Goal: Check status: Check status

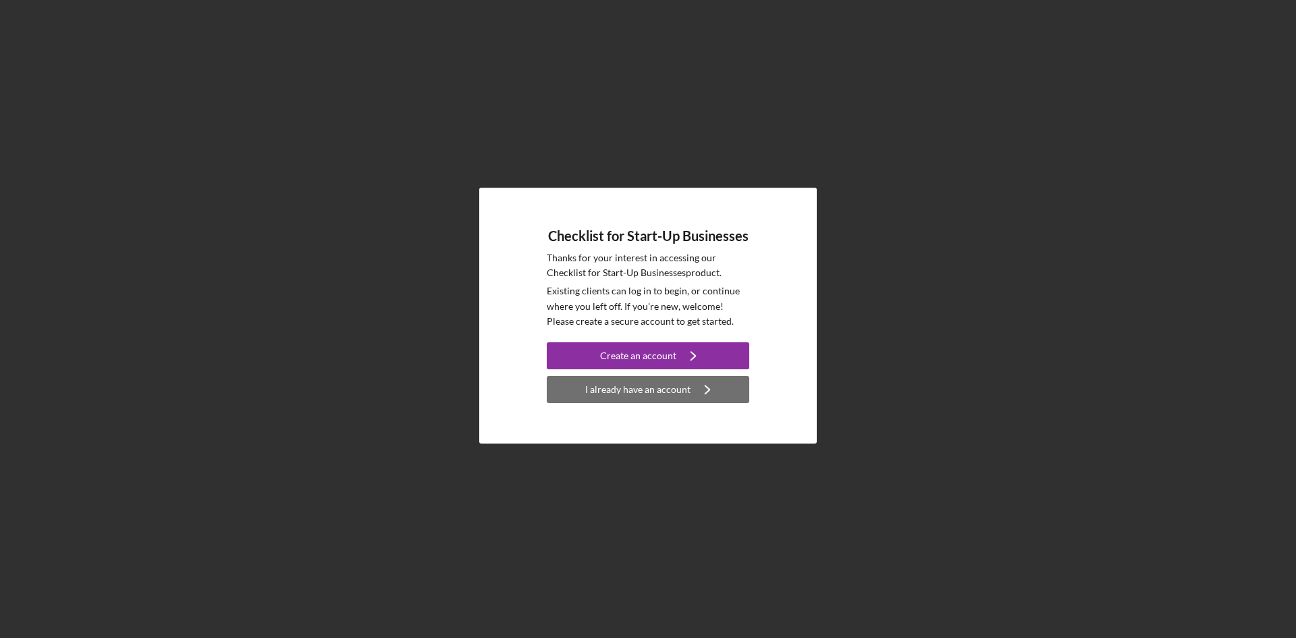
click at [705, 389] on icon "Icon/Navigate" at bounding box center [707, 389] width 34 height 34
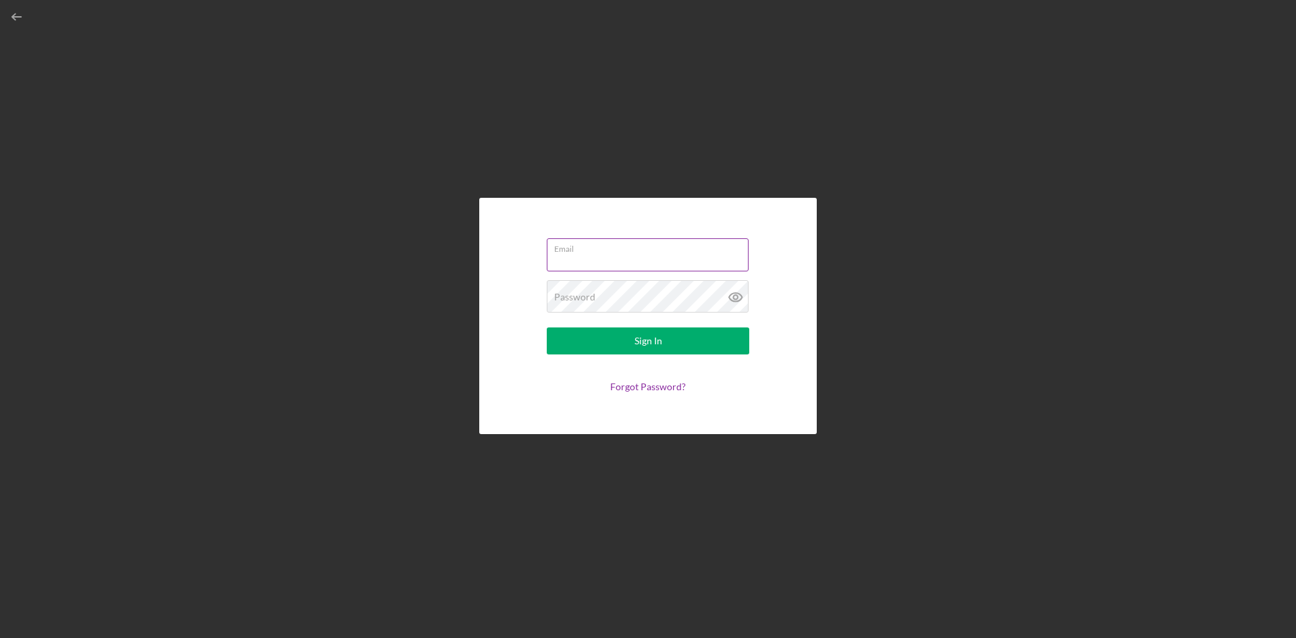
click at [622, 256] on input "Email" at bounding box center [648, 254] width 202 height 32
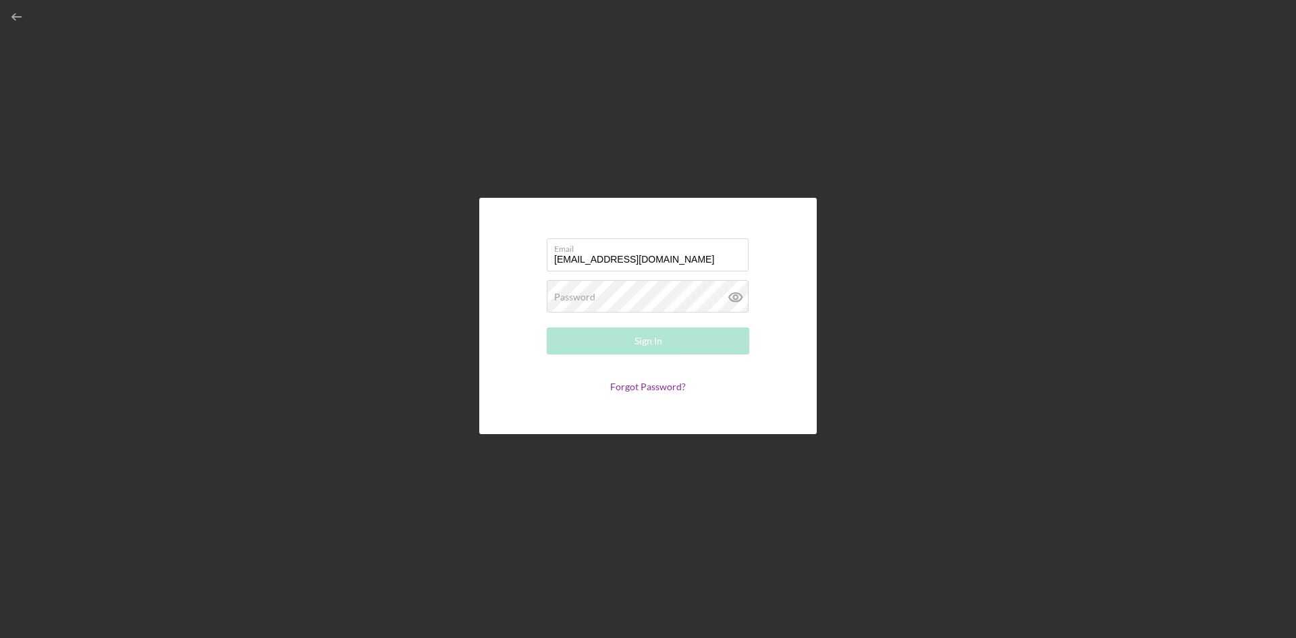
type input "robertcooke2008@gmail.com"
click at [547, 327] on button "Sign In" at bounding box center [648, 340] width 202 height 27
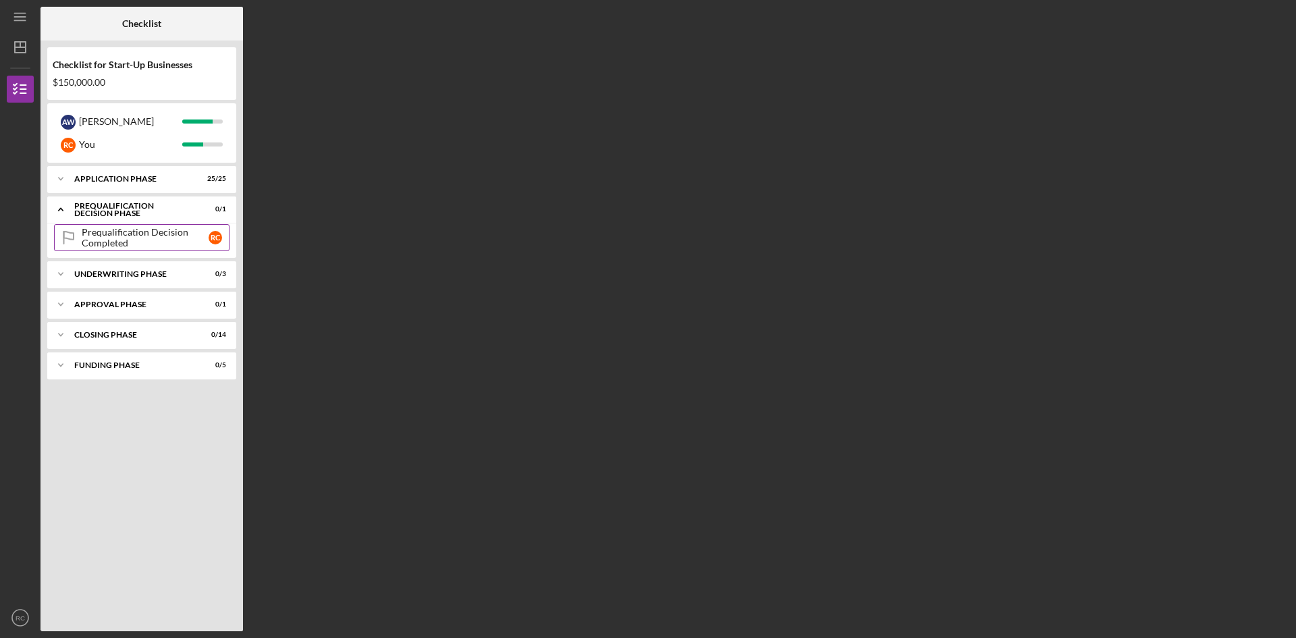
click at [117, 233] on div "Prequalification Decision Completed" at bounding box center [145, 238] width 127 height 22
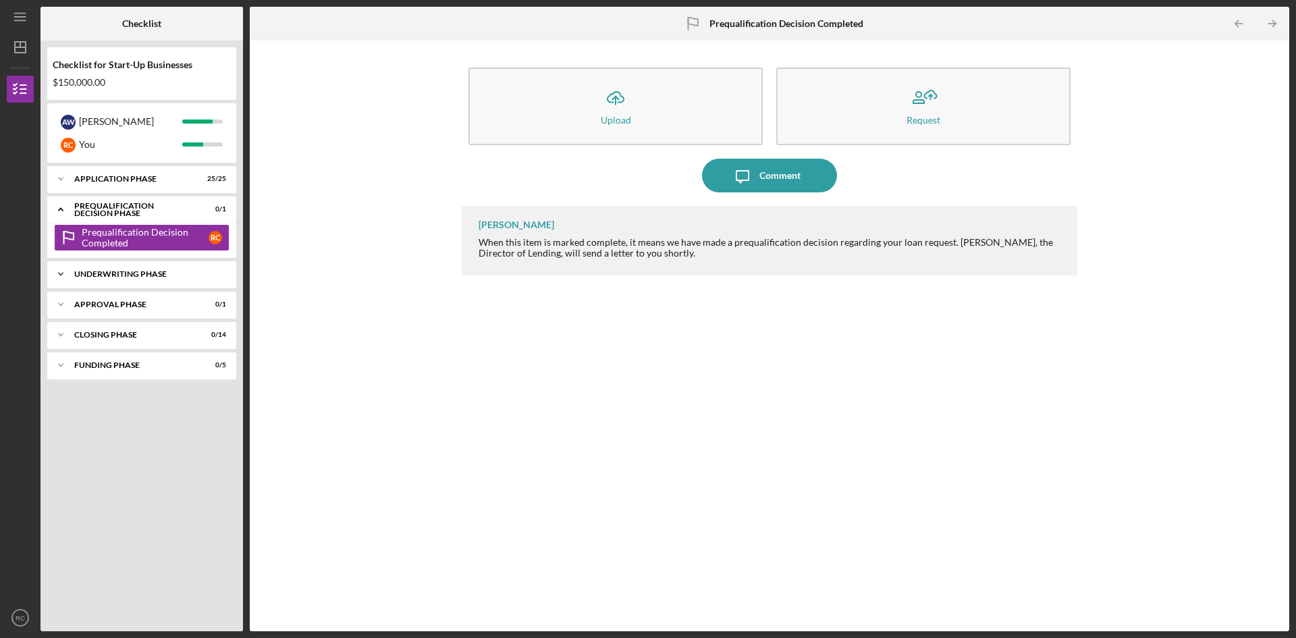
click at [109, 283] on div "Icon/Expander Underwriting Phase 0 / 3" at bounding box center [141, 273] width 189 height 27
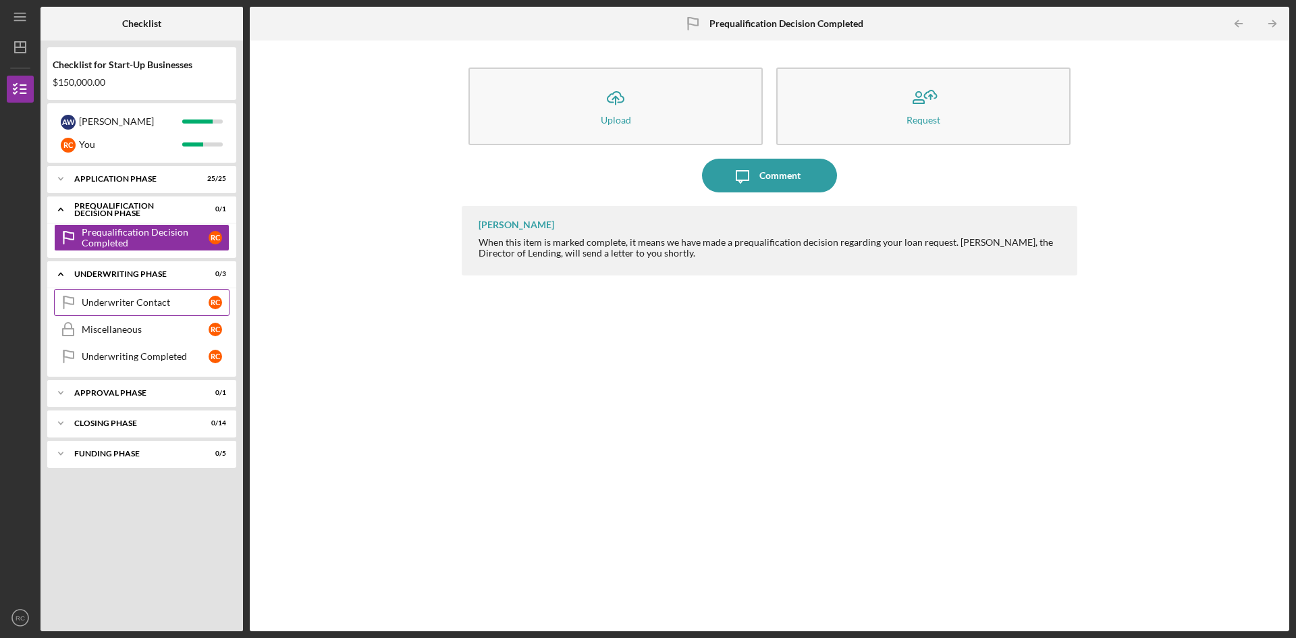
click at [105, 298] on div "Underwriter Contact" at bounding box center [145, 302] width 127 height 11
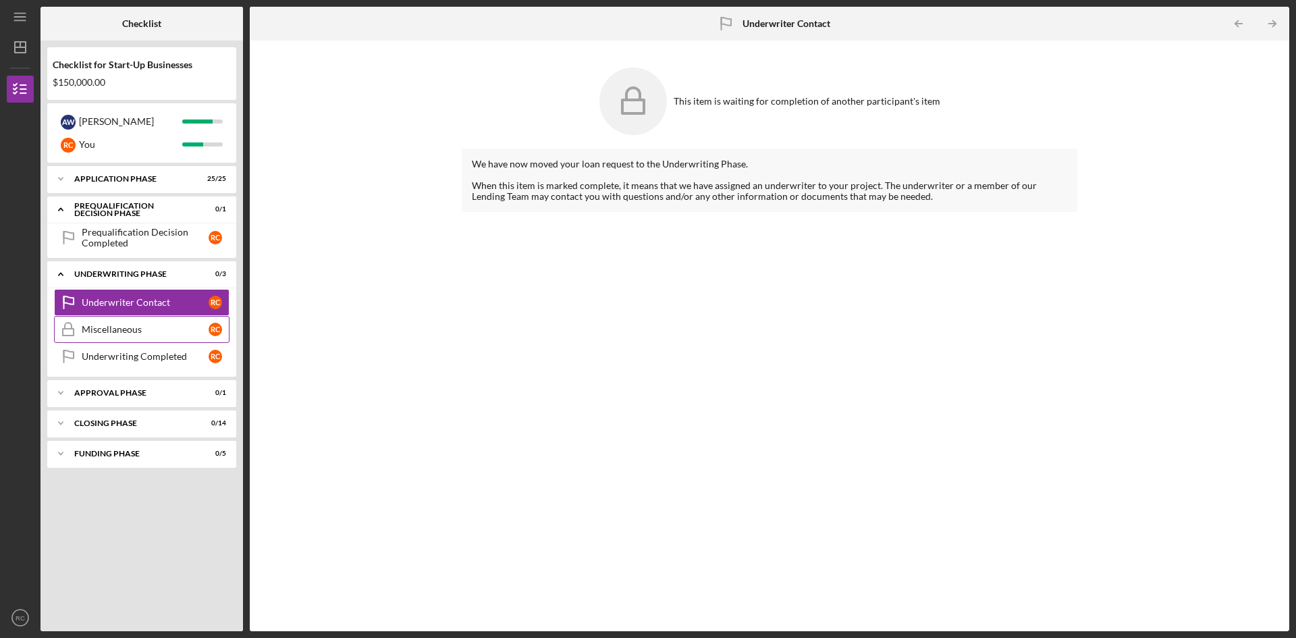
click at [108, 321] on link "Miscellaneous Miscellaneous R C" at bounding box center [141, 329] width 175 height 27
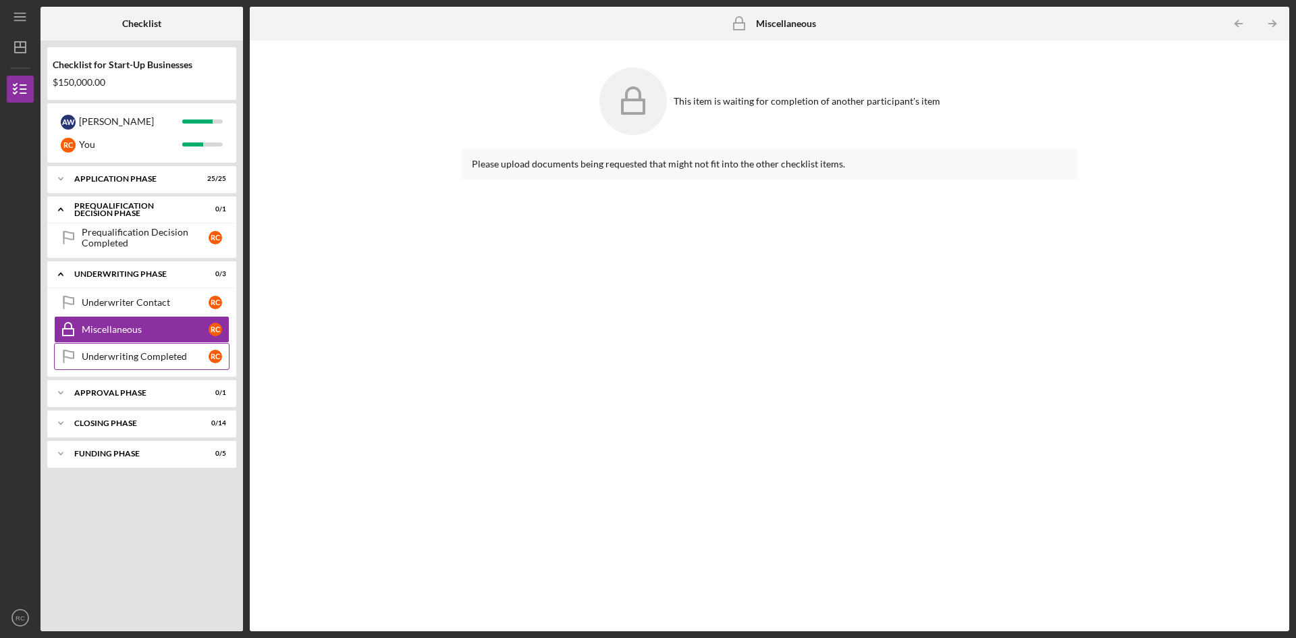
click at [118, 352] on div "Underwriting Completed" at bounding box center [145, 356] width 127 height 11
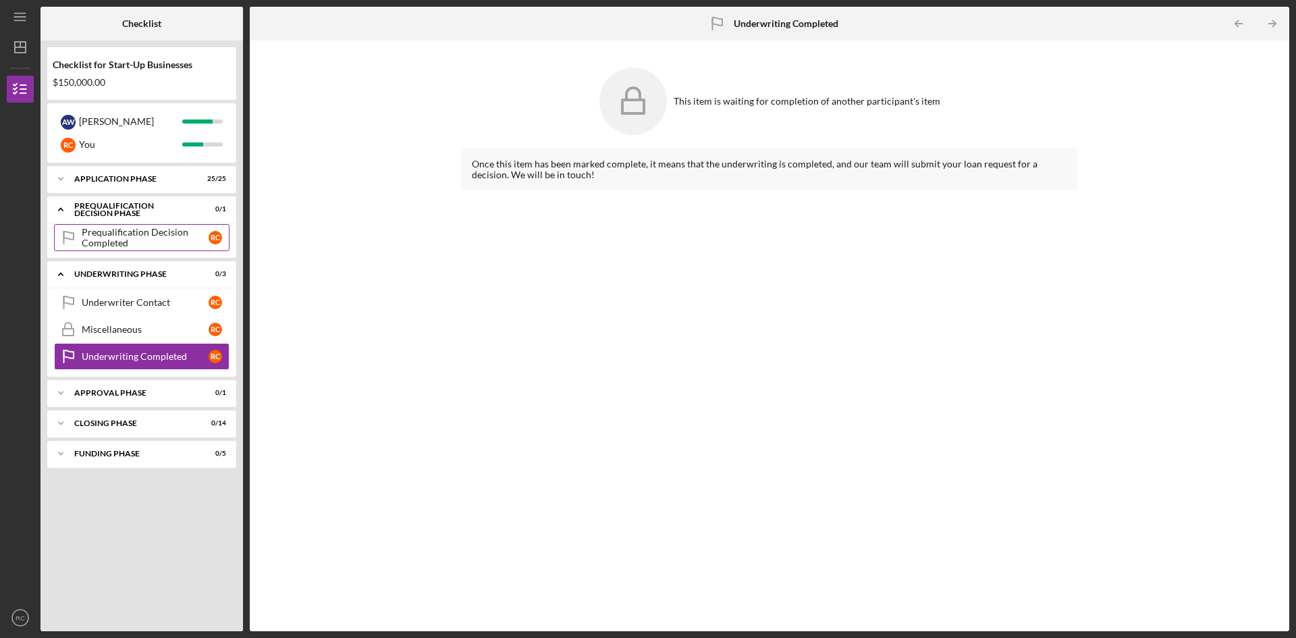
click at [119, 230] on div "Prequalification Decision Completed" at bounding box center [145, 238] width 127 height 22
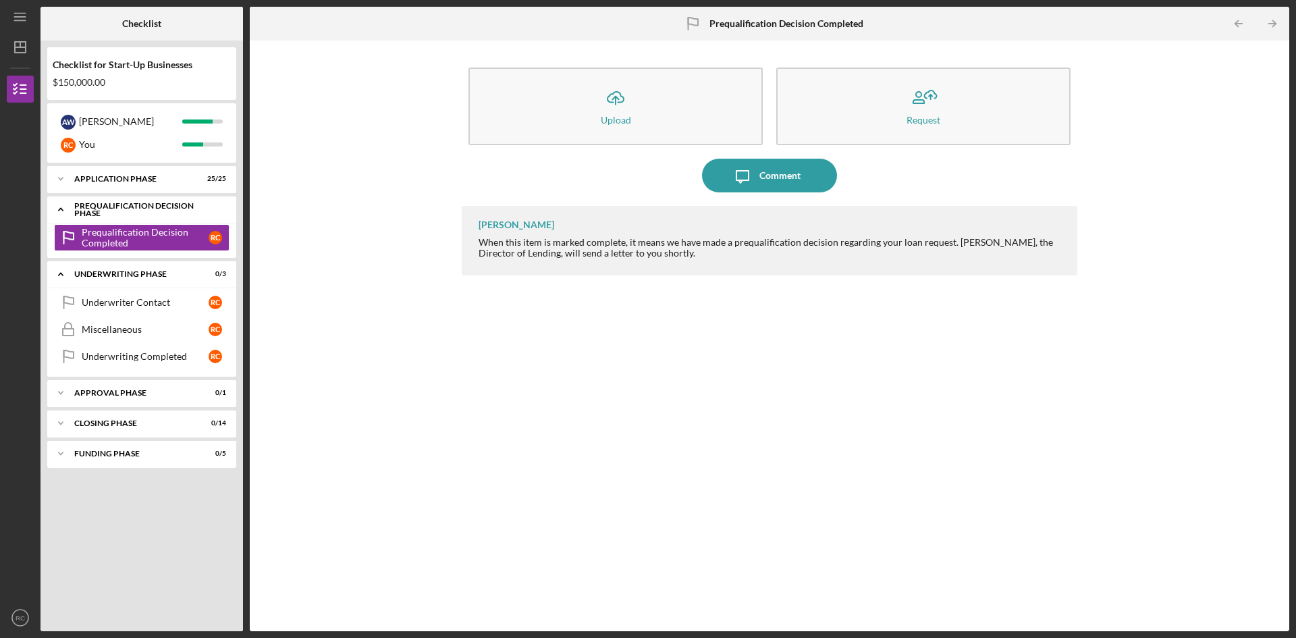
click at [59, 209] on polyline at bounding box center [61, 210] width 4 height 3
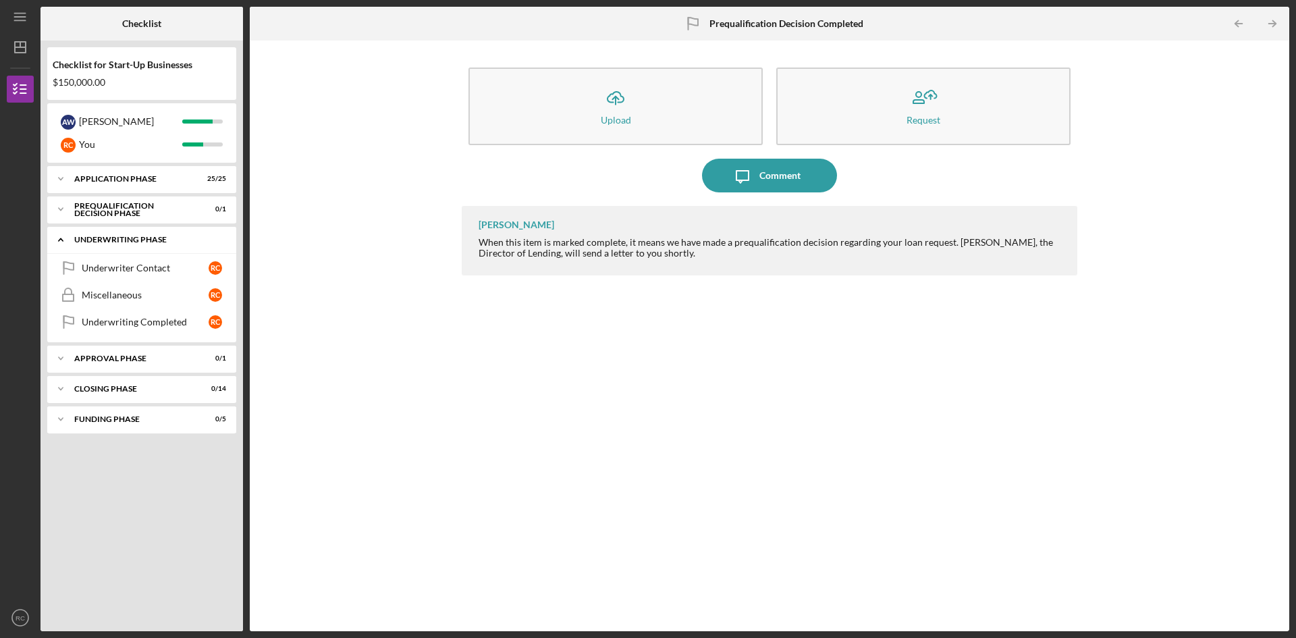
click at [63, 238] on icon "Icon/Expander" at bounding box center [60, 239] width 27 height 27
